Goal: Check status

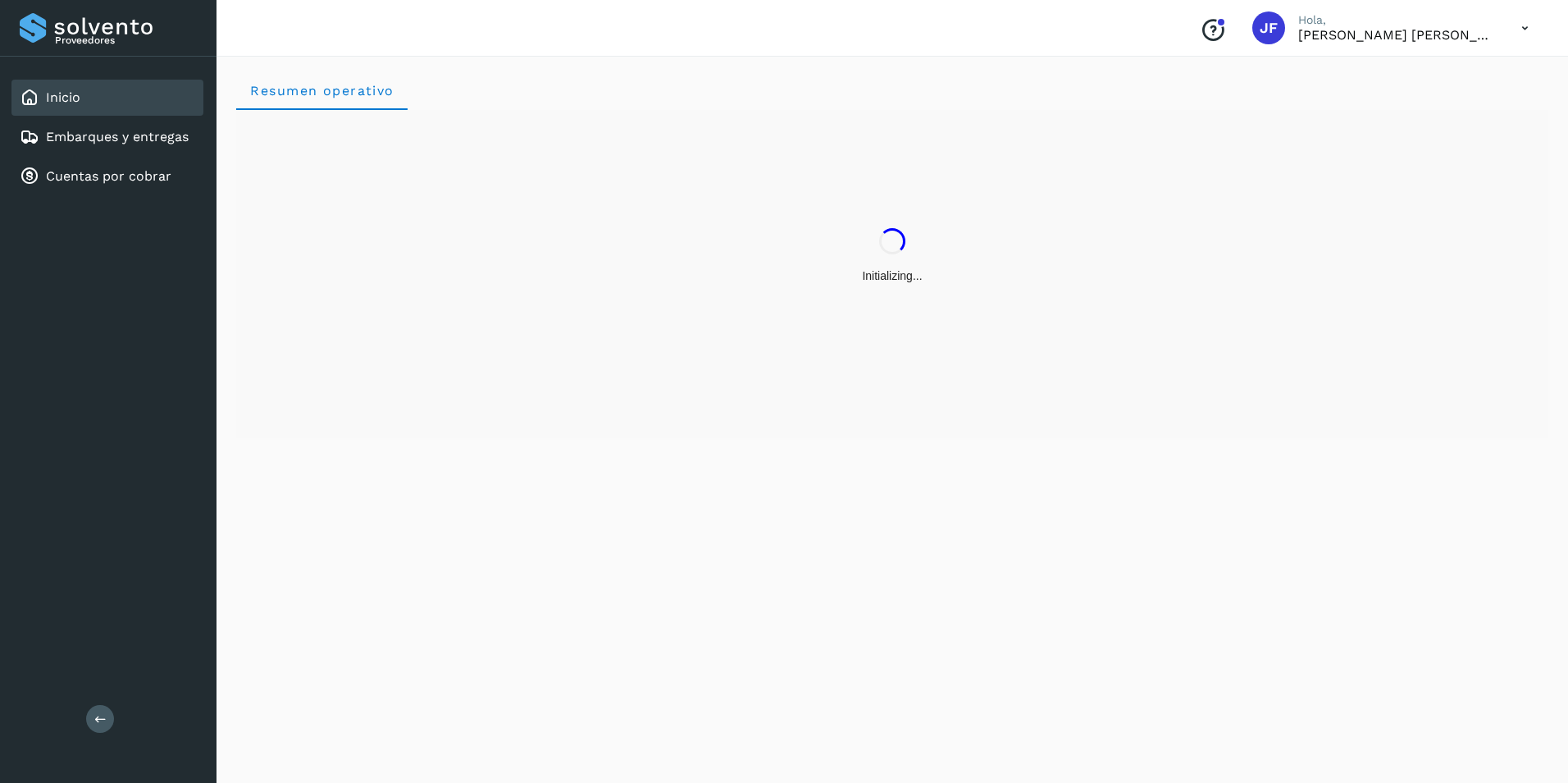
click at [429, 547] on div "Resumen operativo" at bounding box center [892, 416] width 1351 height 732
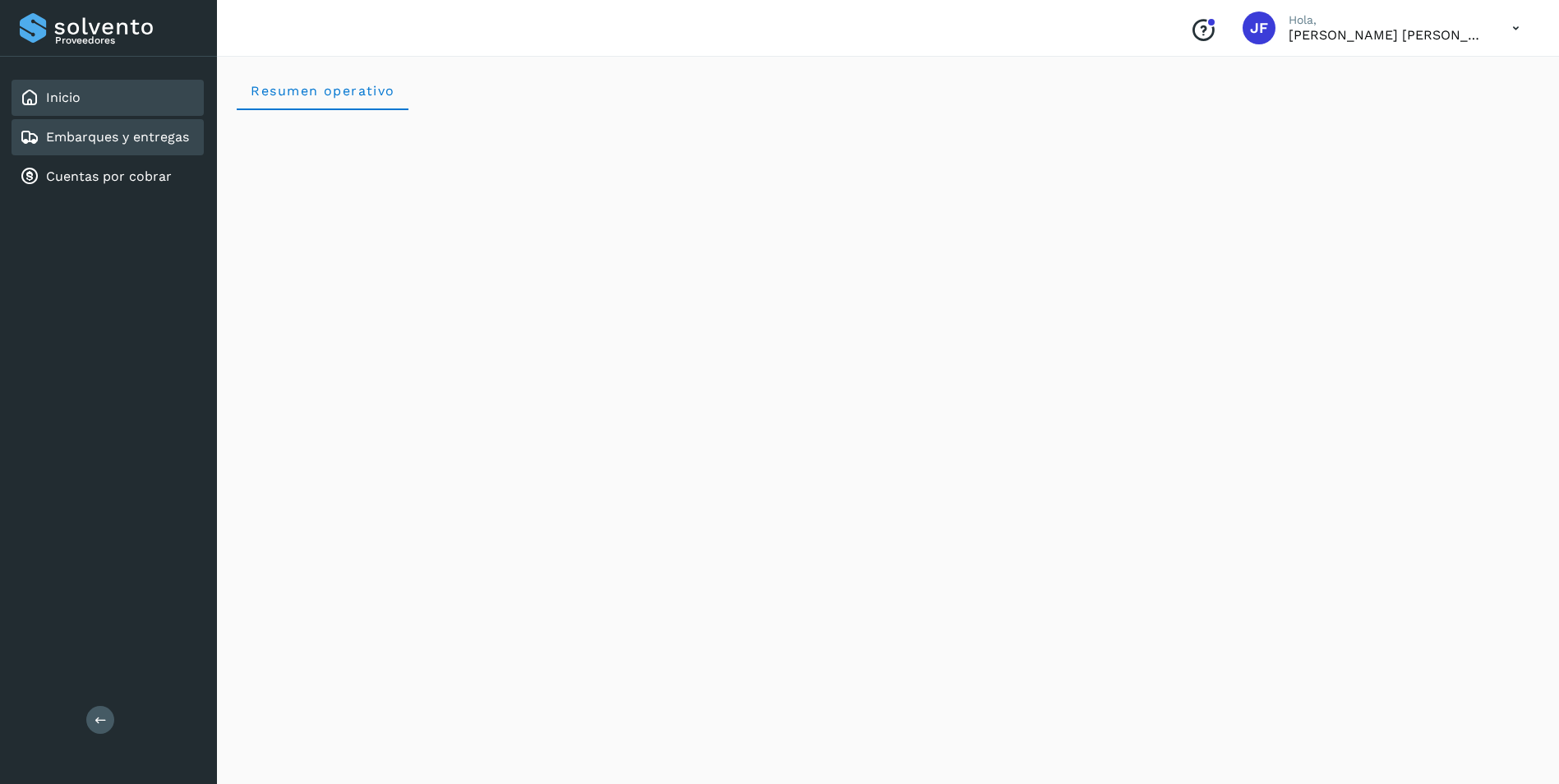
click at [145, 132] on link "Embarques y entregas" at bounding box center [117, 137] width 143 height 15
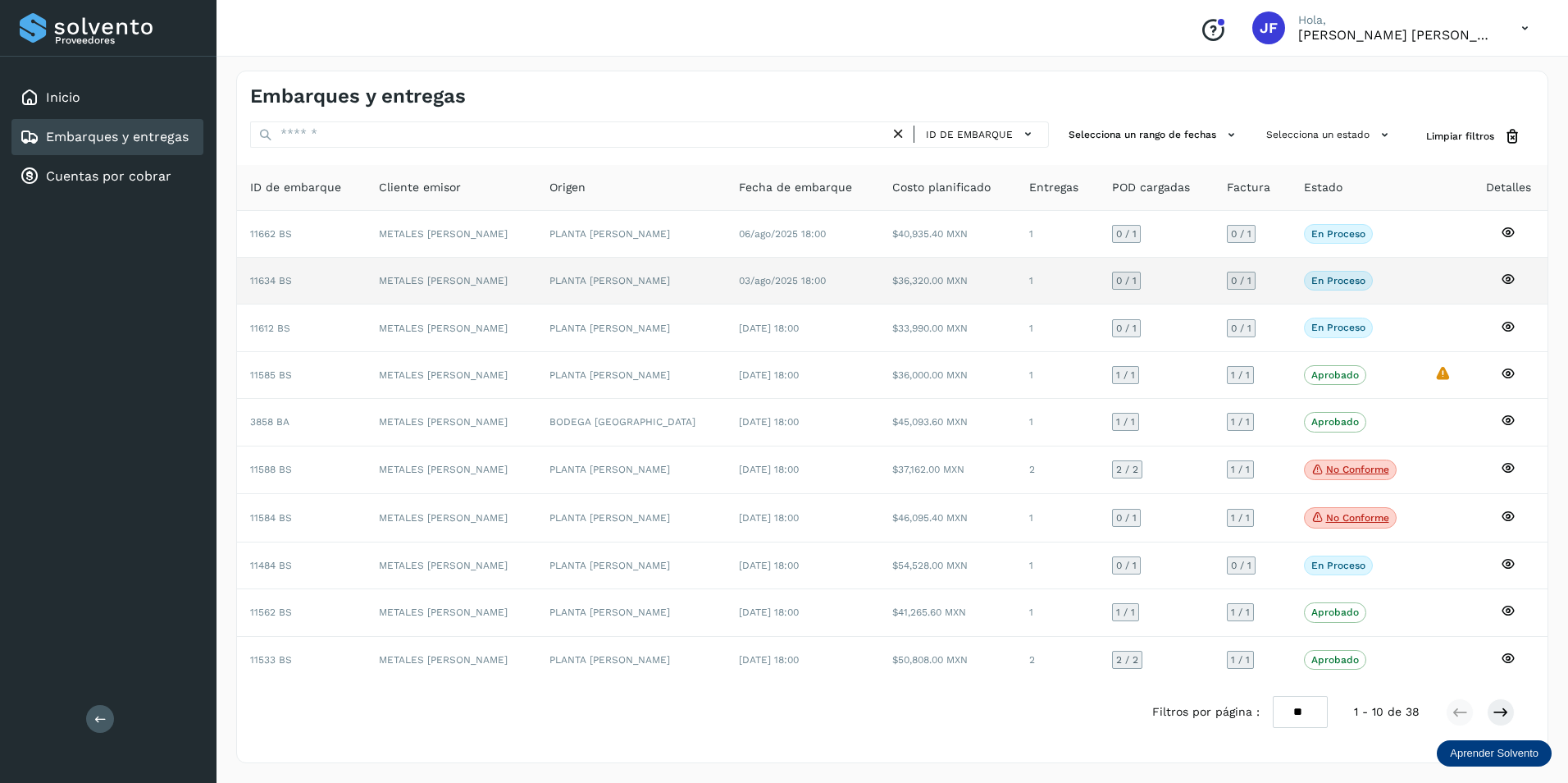
click at [1506, 279] on icon at bounding box center [1508, 279] width 15 height 15
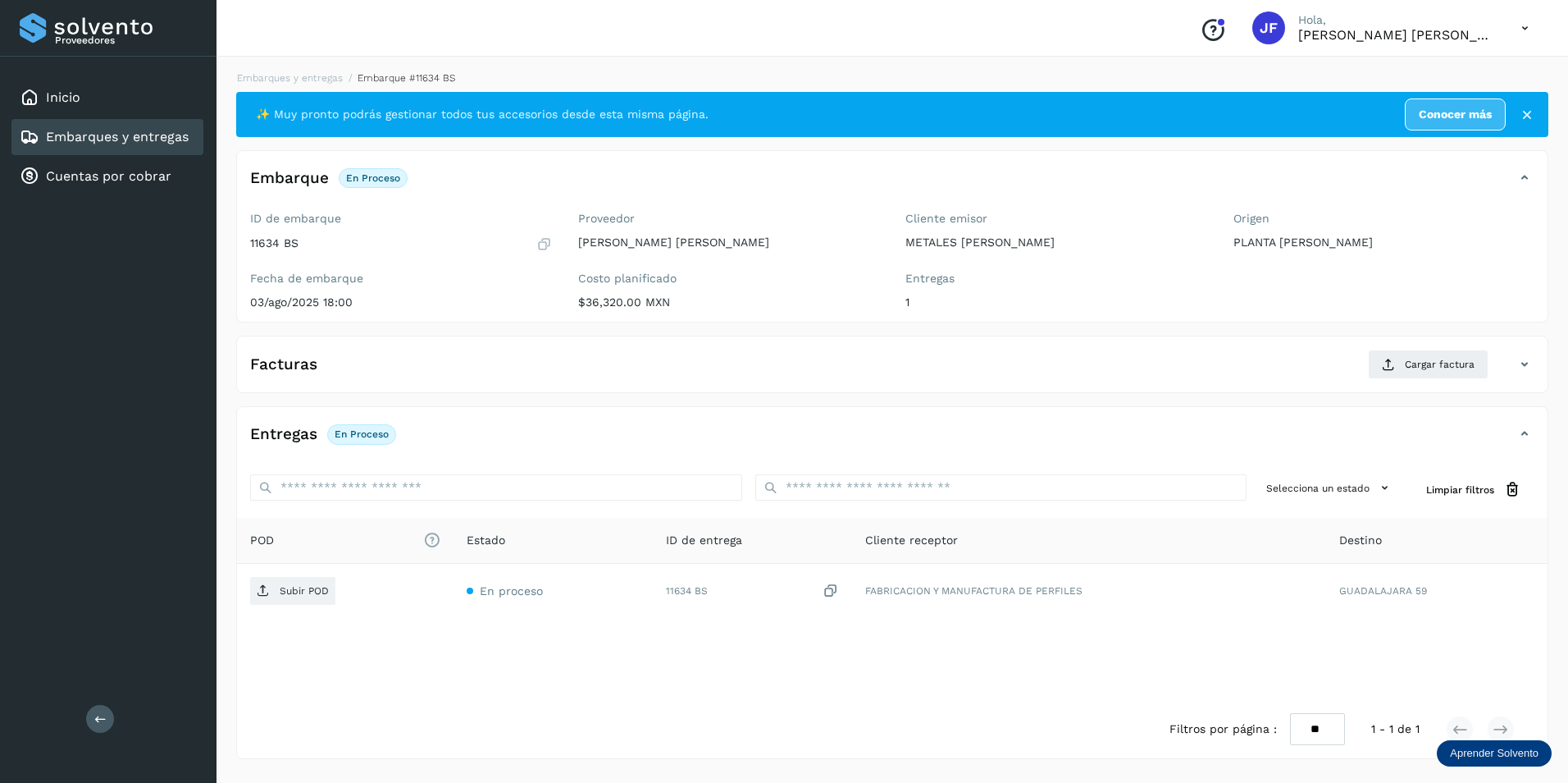
click at [75, 136] on link "Embarques y entregas" at bounding box center [117, 137] width 142 height 15
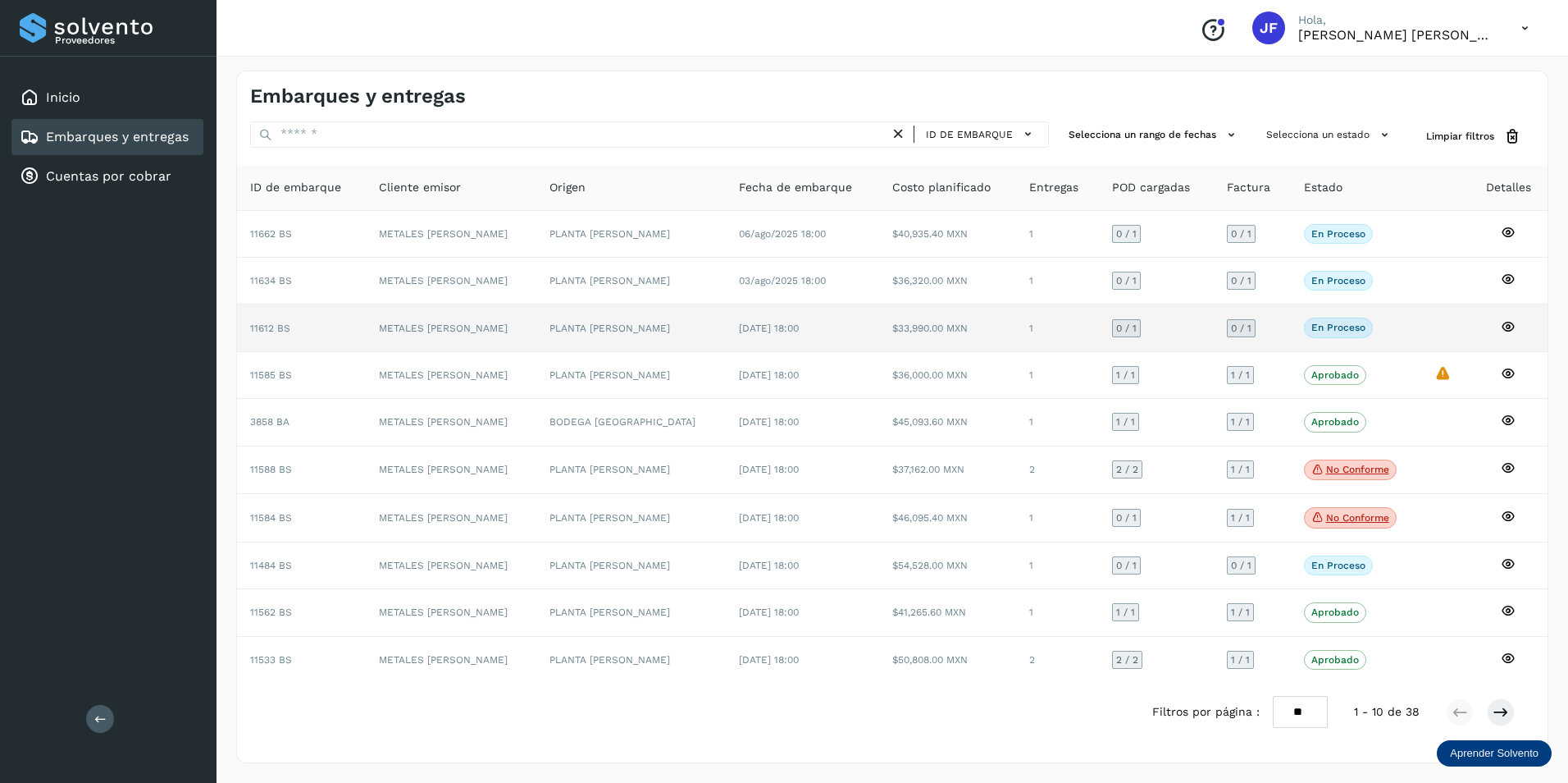
click at [1509, 328] on icon at bounding box center [1508, 327] width 15 height 15
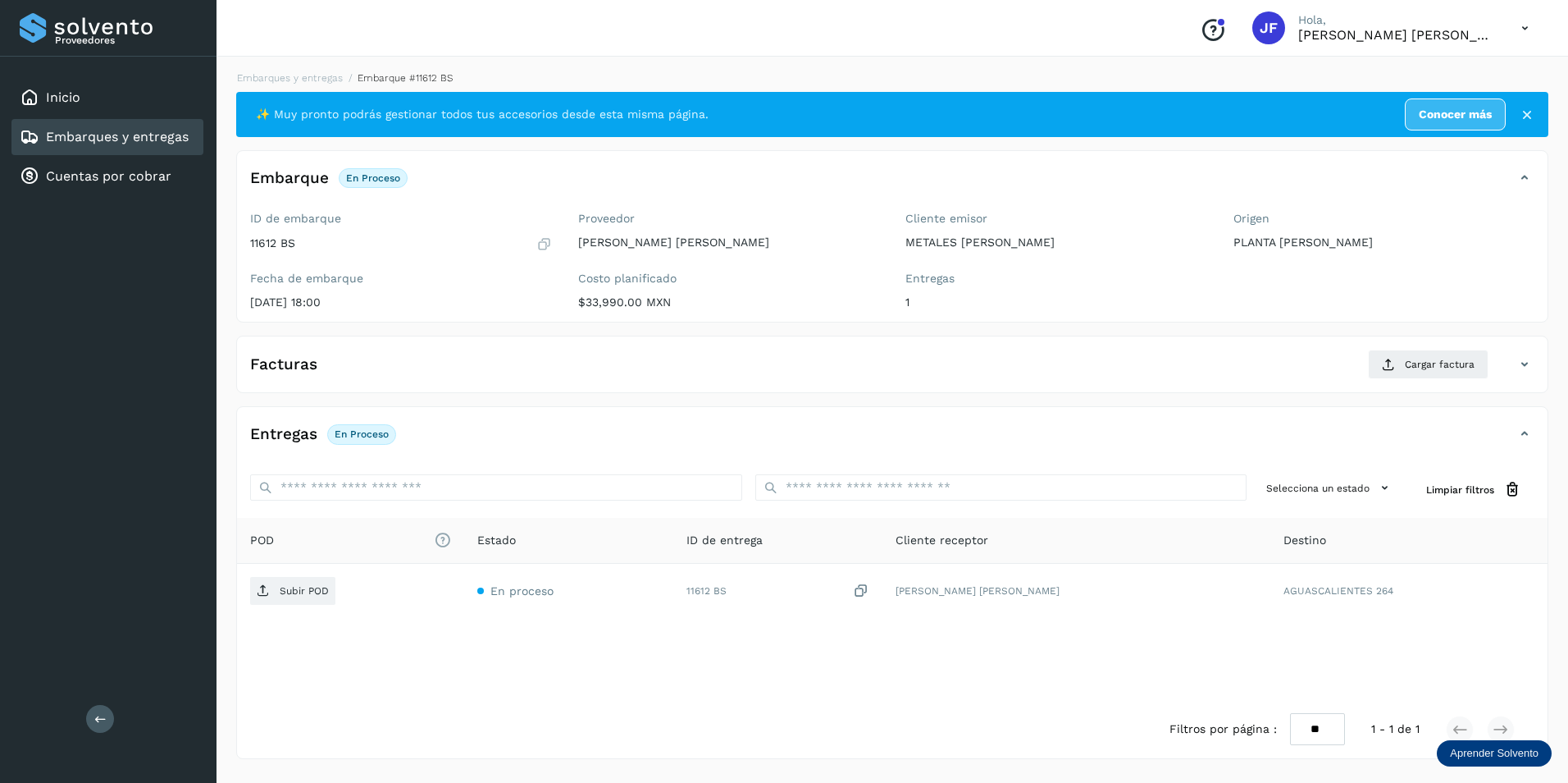
click at [91, 148] on div "Embarques y entregas" at bounding box center [108, 137] width 192 height 36
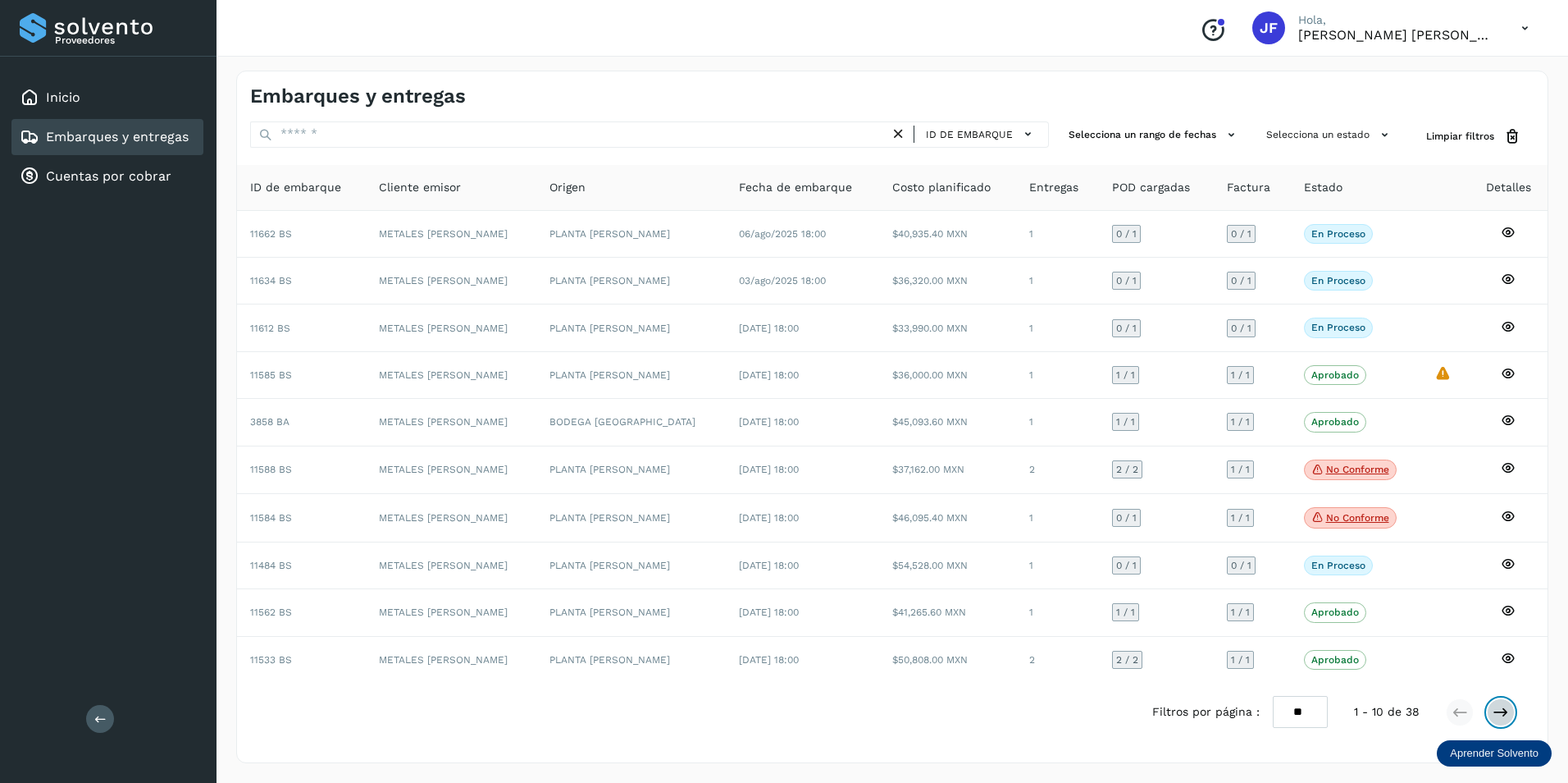
click at [1506, 715] on icon at bounding box center [1501, 711] width 16 height 16
